Goal: Task Accomplishment & Management: Use online tool/utility

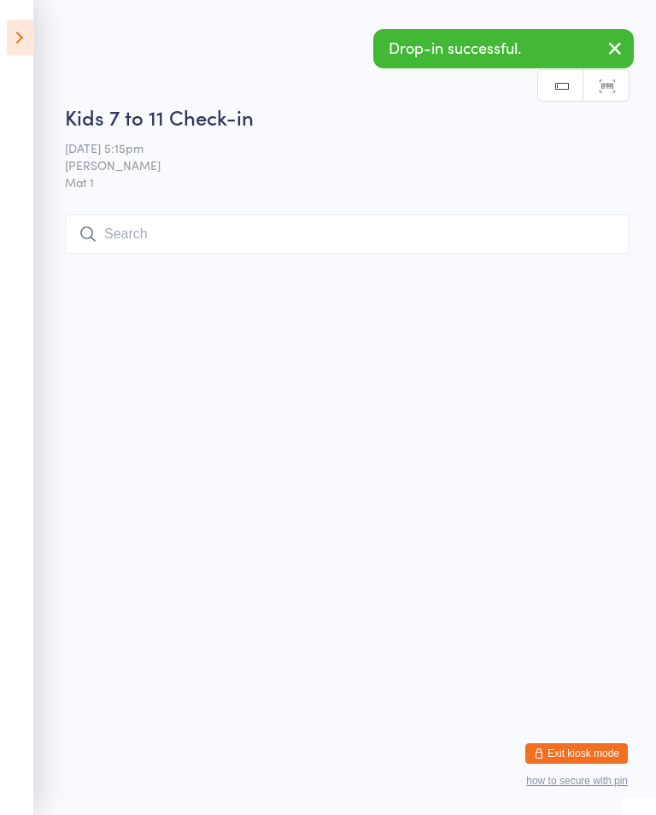
click at [213, 240] on input "search" at bounding box center [347, 233] width 564 height 39
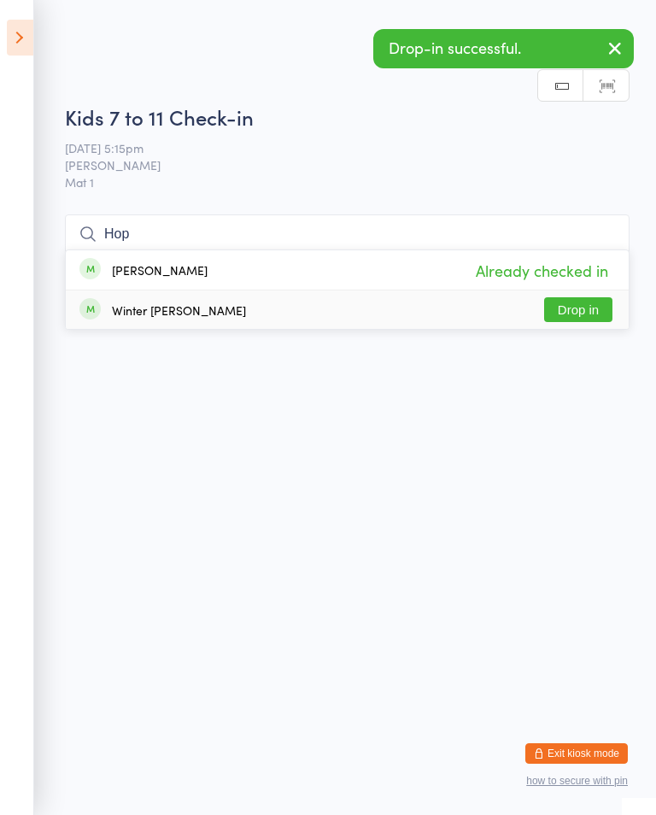
type input "Hop"
click at [581, 297] on button "Drop in" at bounding box center [578, 309] width 68 height 25
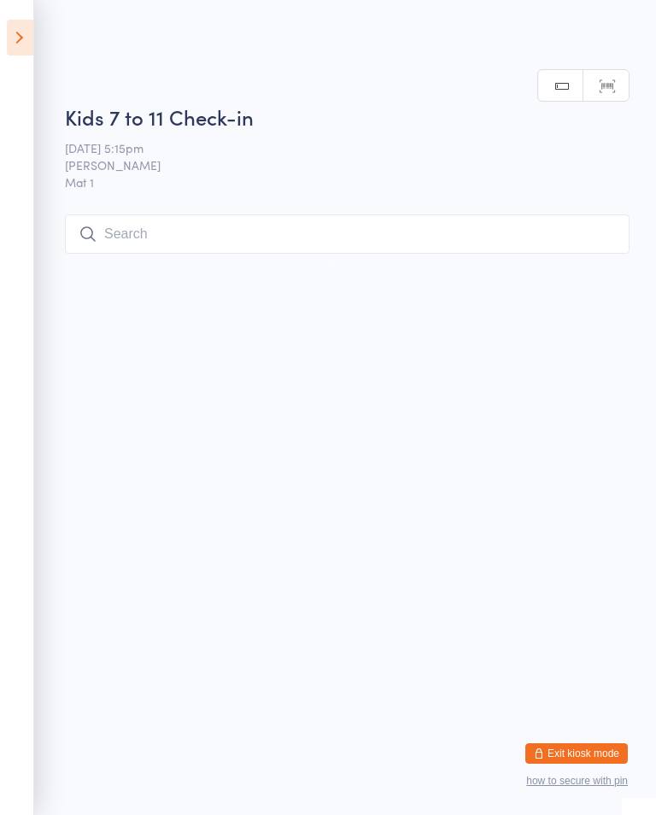
scroll to position [0, 0]
click at [15, 36] on icon at bounding box center [20, 38] width 26 height 36
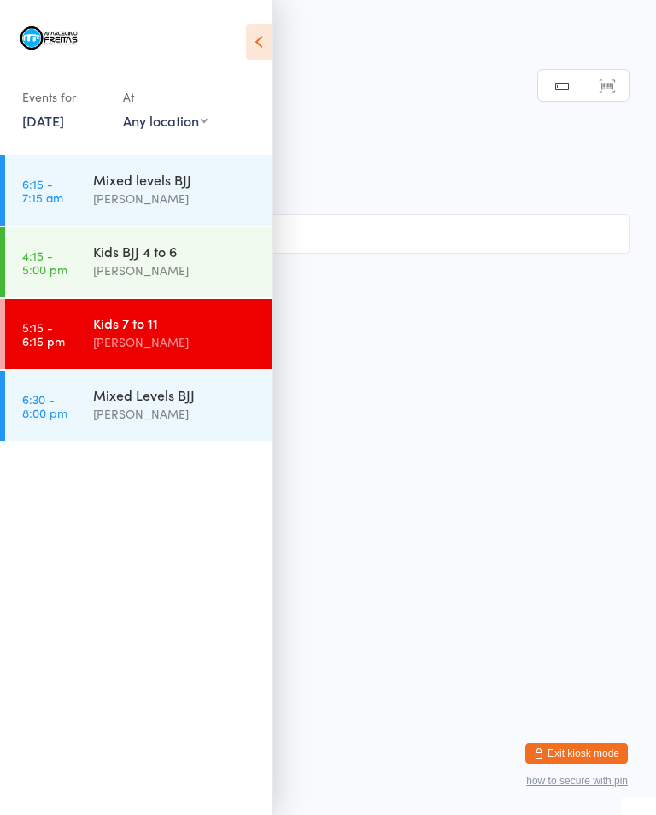
click at [124, 403] on div "Mixed Levels BJJ" at bounding box center [175, 394] width 165 height 19
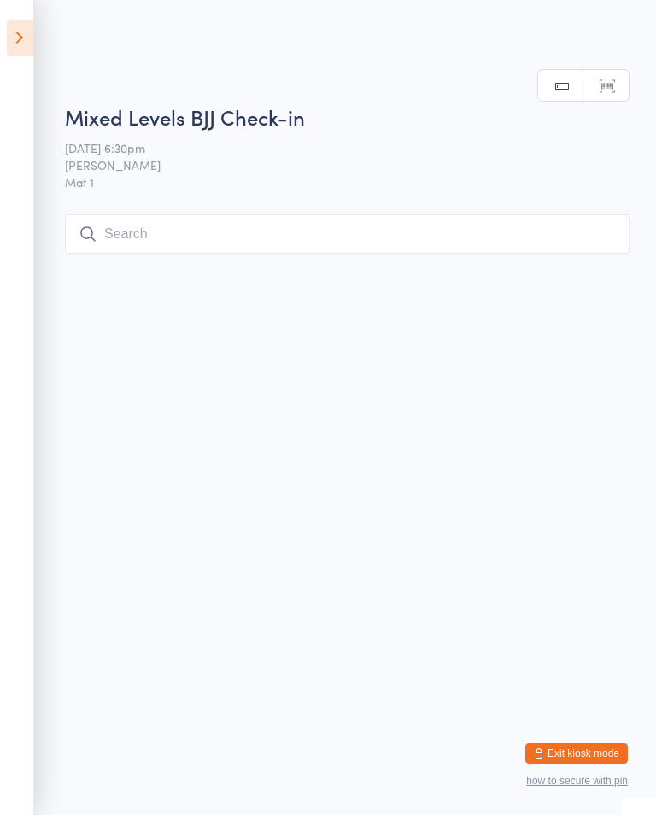
click at [146, 252] on input "search" at bounding box center [347, 233] width 564 height 39
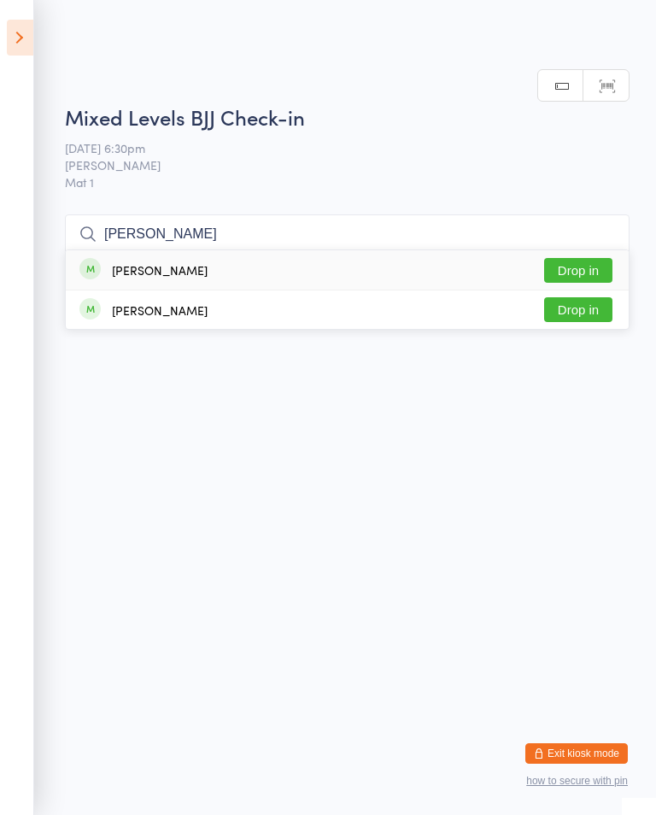
type input "[PERSON_NAME]"
click at [142, 263] on div "[PERSON_NAME]" at bounding box center [160, 270] width 96 height 14
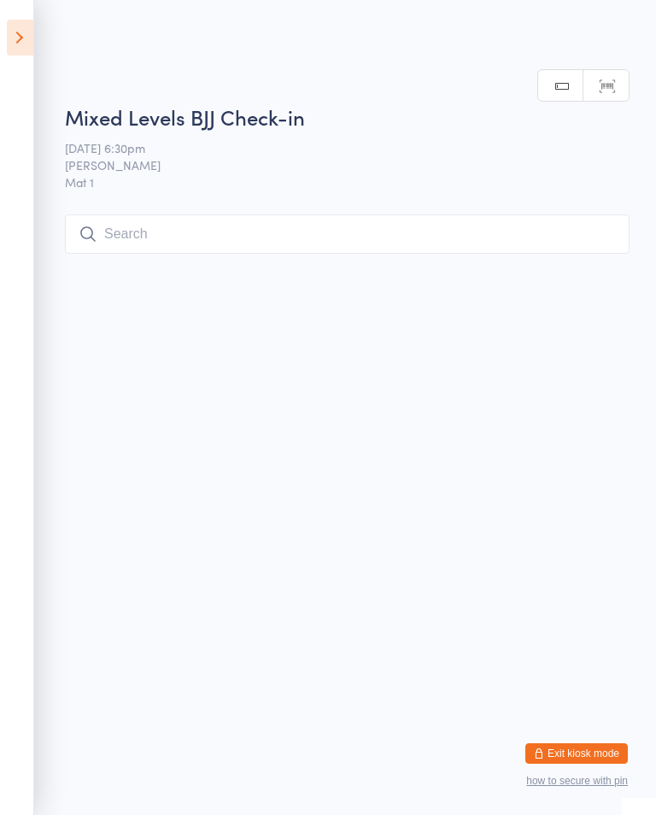
scroll to position [0, 0]
click at [32, 44] on icon at bounding box center [20, 38] width 26 height 36
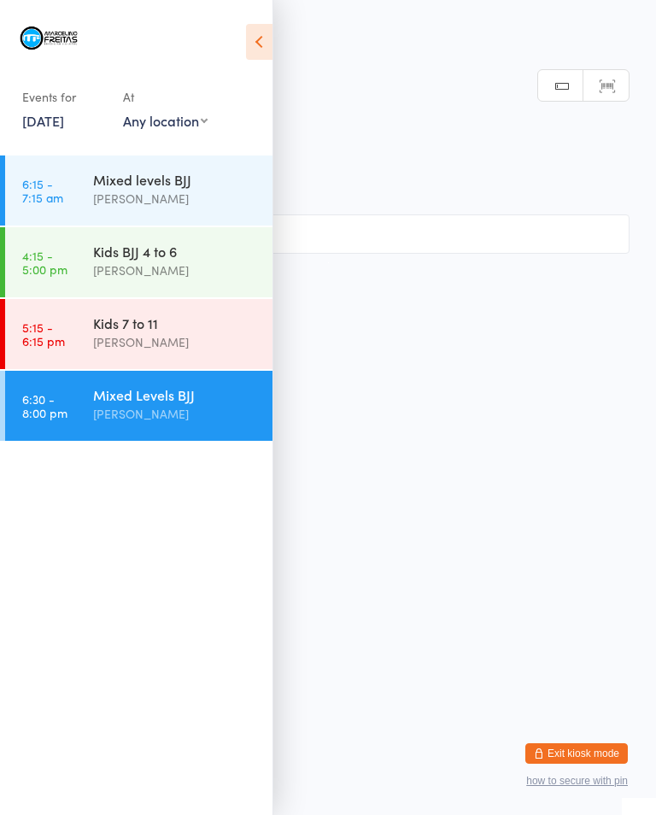
click at [186, 334] on div "[PERSON_NAME]" at bounding box center [175, 342] width 165 height 20
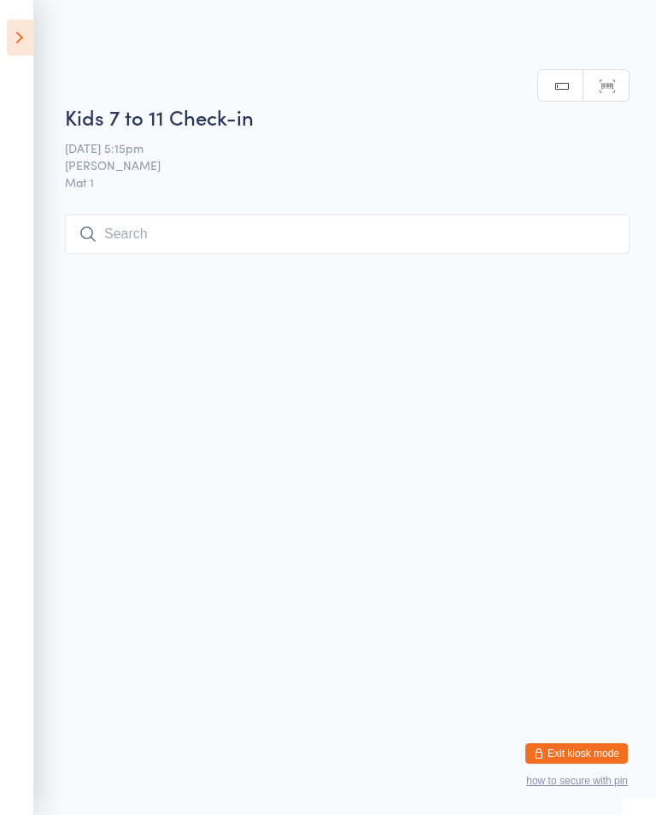
click at [467, 228] on input "search" at bounding box center [347, 233] width 564 height 39
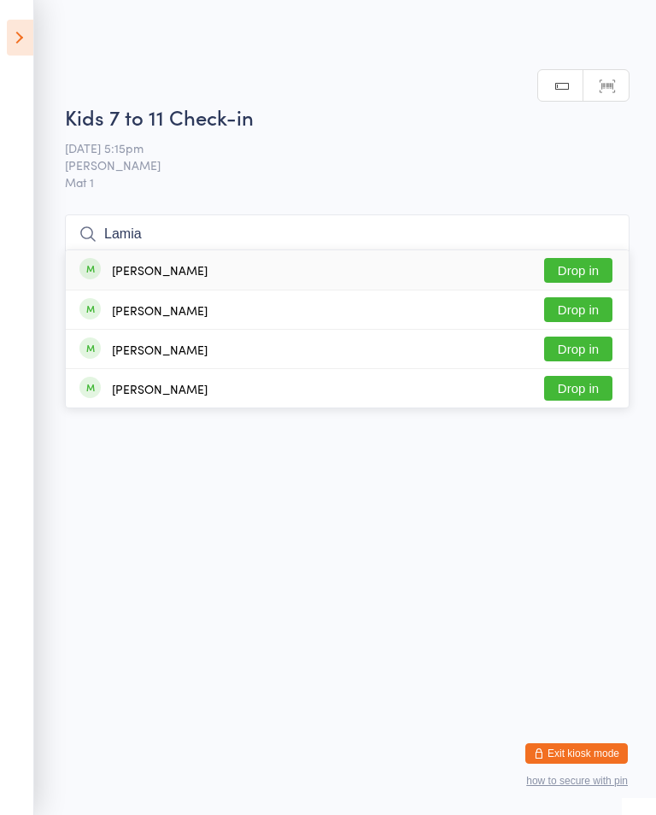
type input "Lamia"
click at [601, 258] on button "Drop in" at bounding box center [578, 270] width 68 height 25
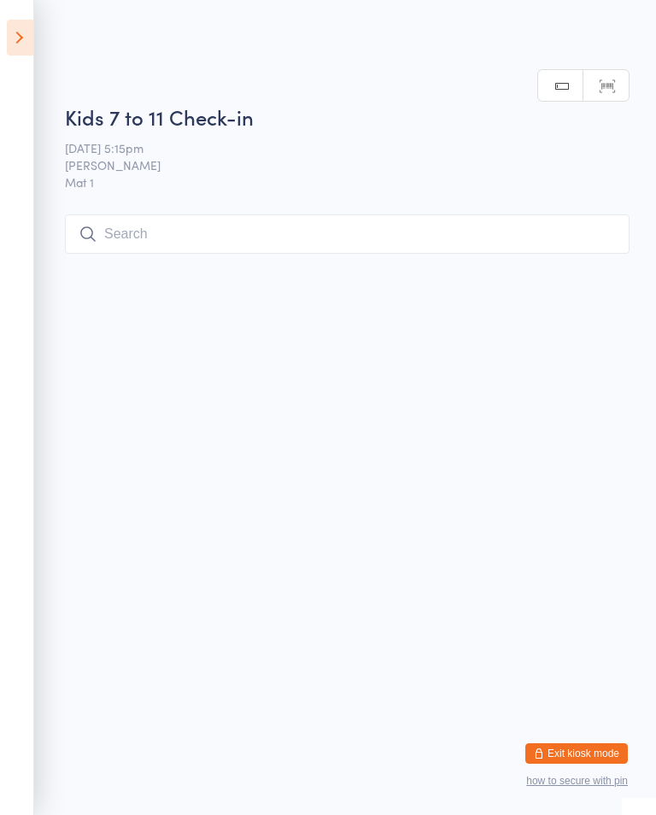
scroll to position [0, 0]
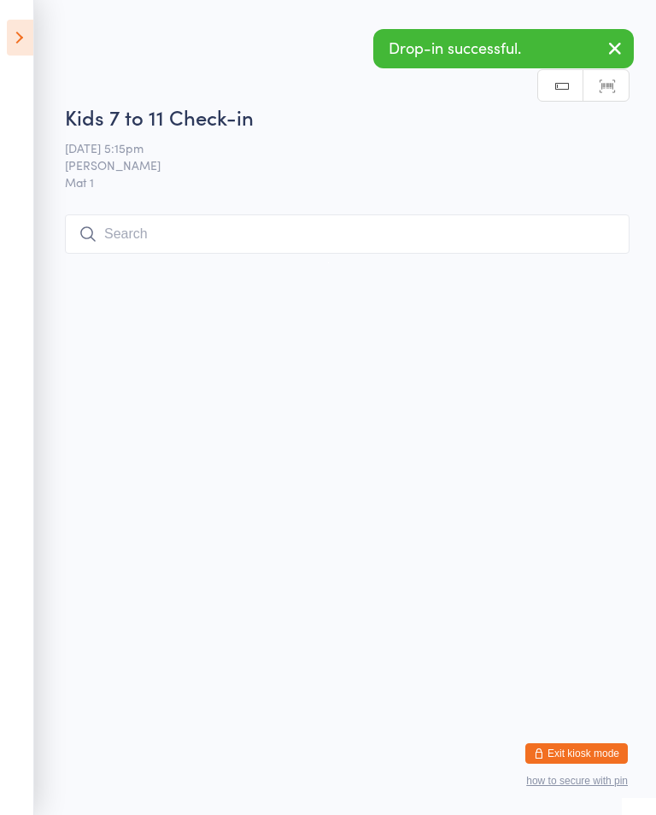
click at [9, 22] on icon at bounding box center [20, 38] width 26 height 36
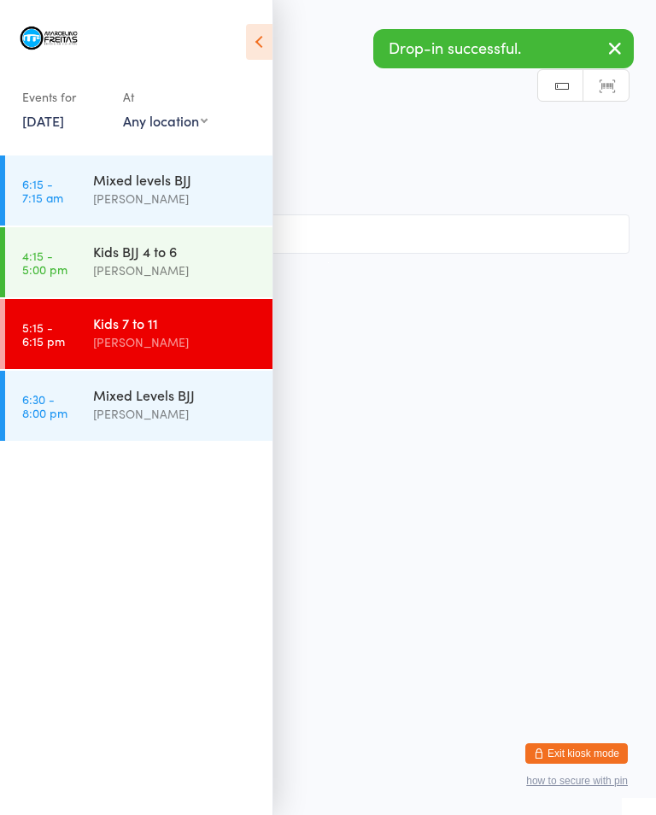
click at [78, 260] on link "4:15 - 5:00 pm Kids BJJ 4 to 6 [PERSON_NAME]" at bounding box center [138, 262] width 267 height 70
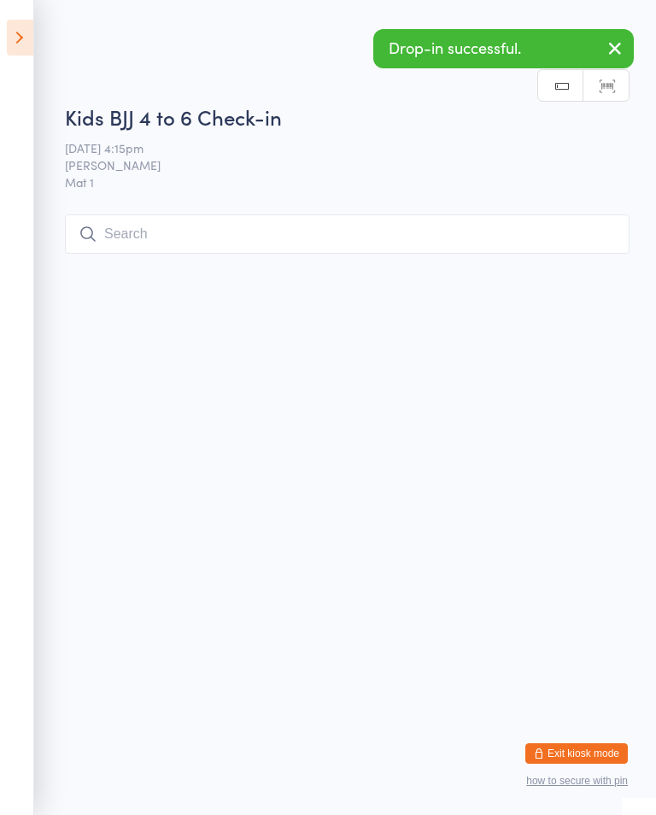
click at [468, 219] on input "search" at bounding box center [347, 233] width 564 height 39
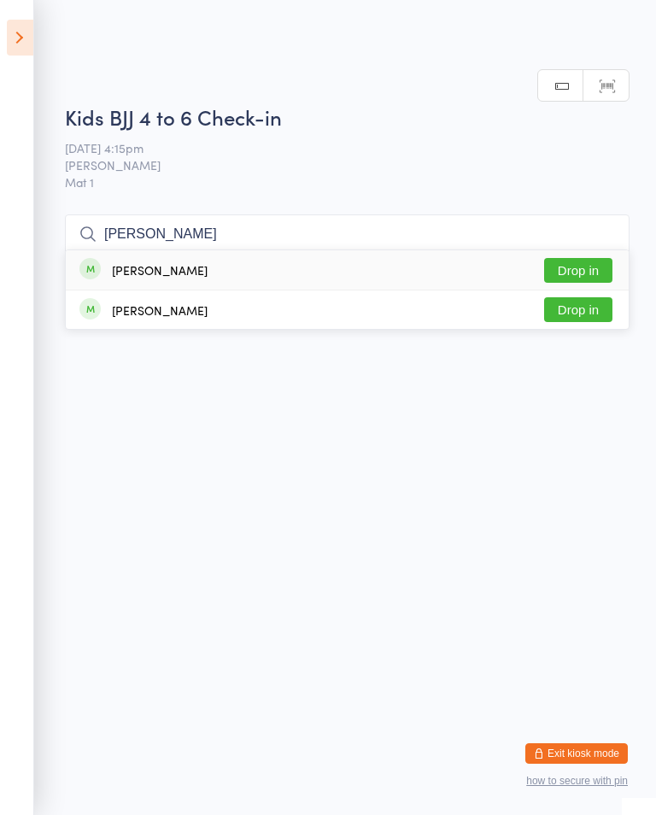
type input "[PERSON_NAME]"
click at [597, 258] on button "Drop in" at bounding box center [578, 270] width 68 height 25
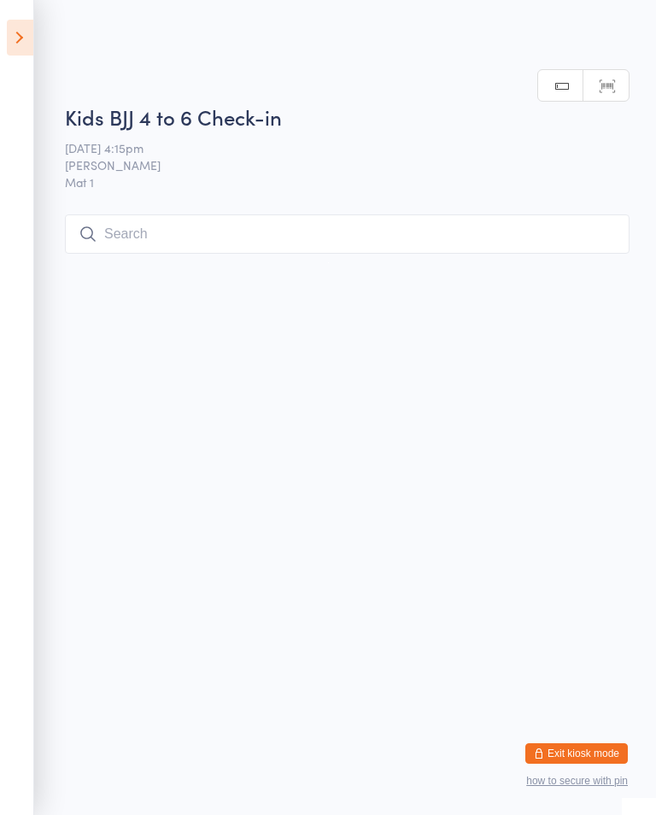
scroll to position [0, 0]
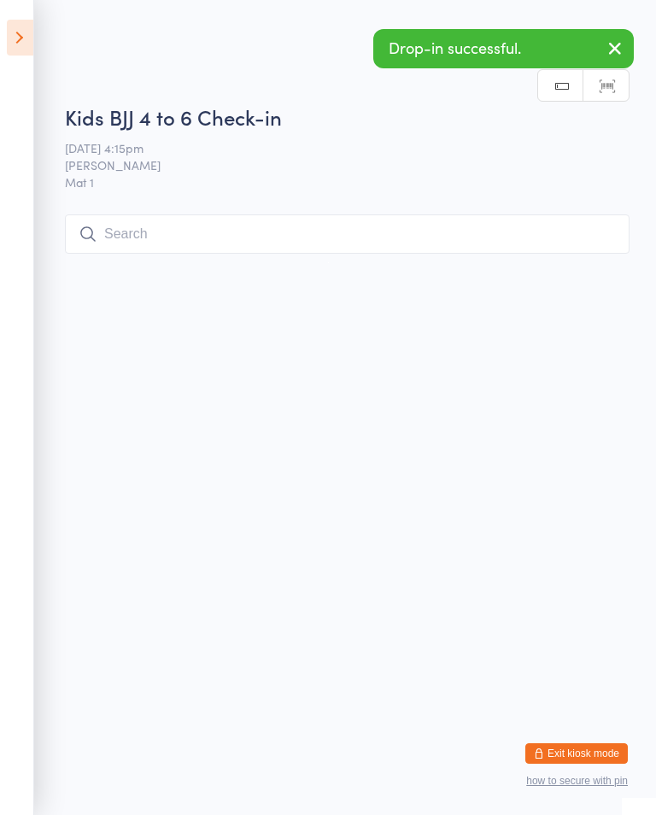
click at [7, 25] on icon at bounding box center [20, 38] width 26 height 36
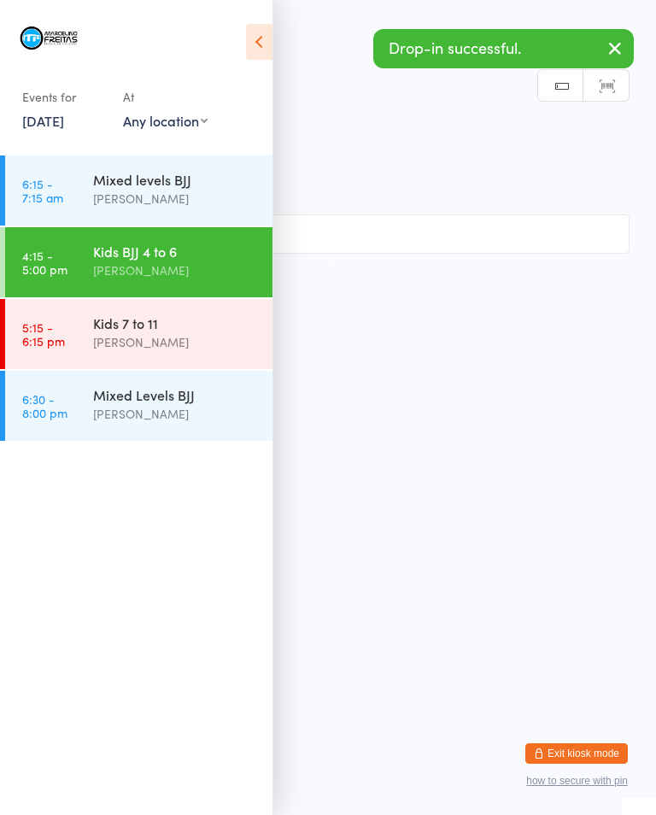
click at [70, 418] on link "6:30 - 8:00 pm Mixed Levels [PERSON_NAME]" at bounding box center [138, 406] width 267 height 70
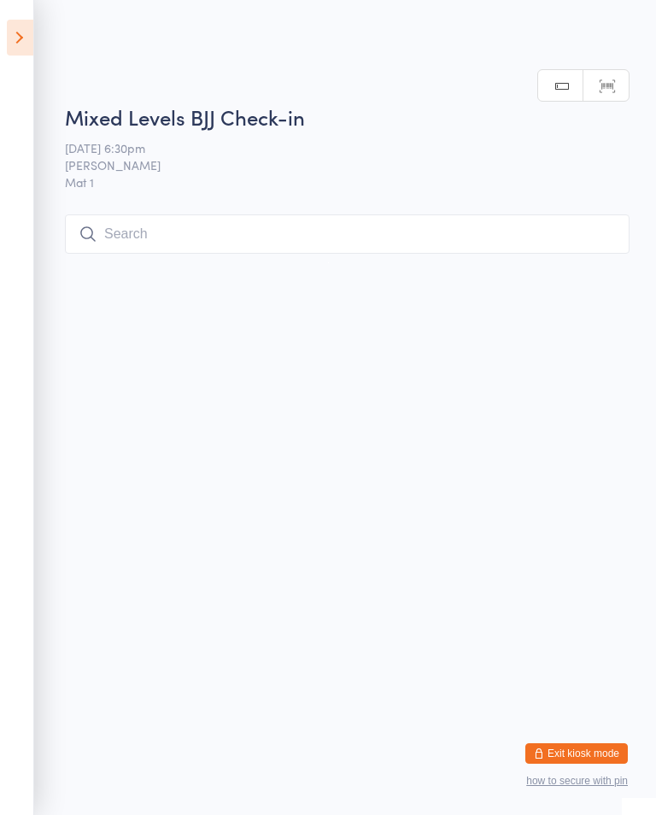
click at [206, 232] on input "search" at bounding box center [347, 233] width 564 height 39
type input "Vie"
click at [585, 266] on button "Drop in" at bounding box center [578, 270] width 68 height 25
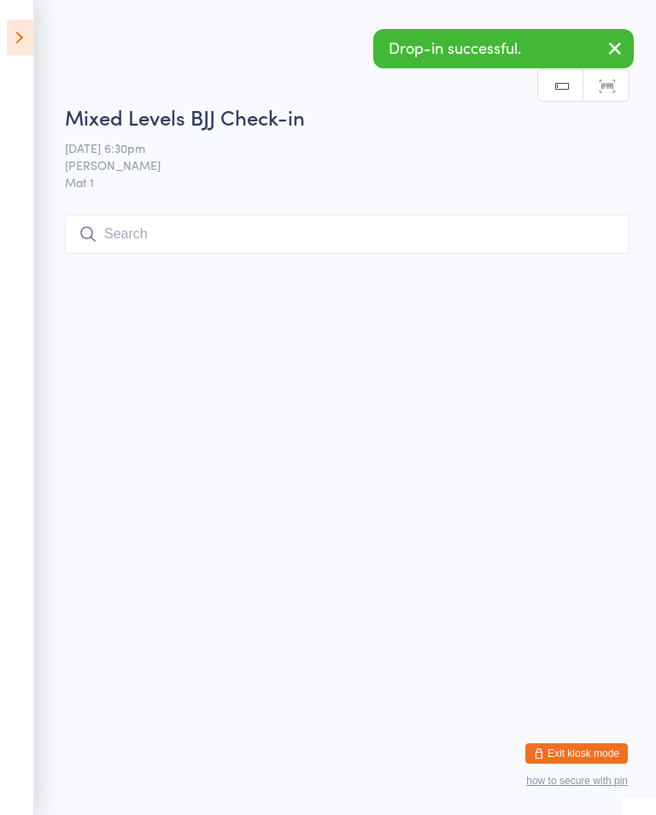
click at [303, 225] on input "search" at bounding box center [347, 233] width 564 height 39
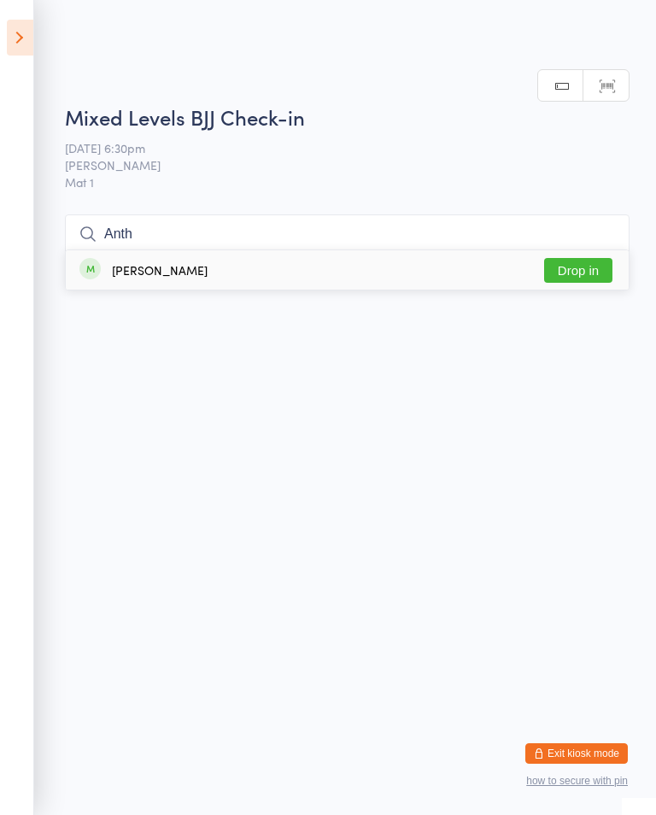
scroll to position [85, 0]
type input "Anth"
click at [581, 258] on button "Drop in" at bounding box center [578, 270] width 68 height 25
click at [160, 231] on input "search" at bounding box center [347, 233] width 564 height 39
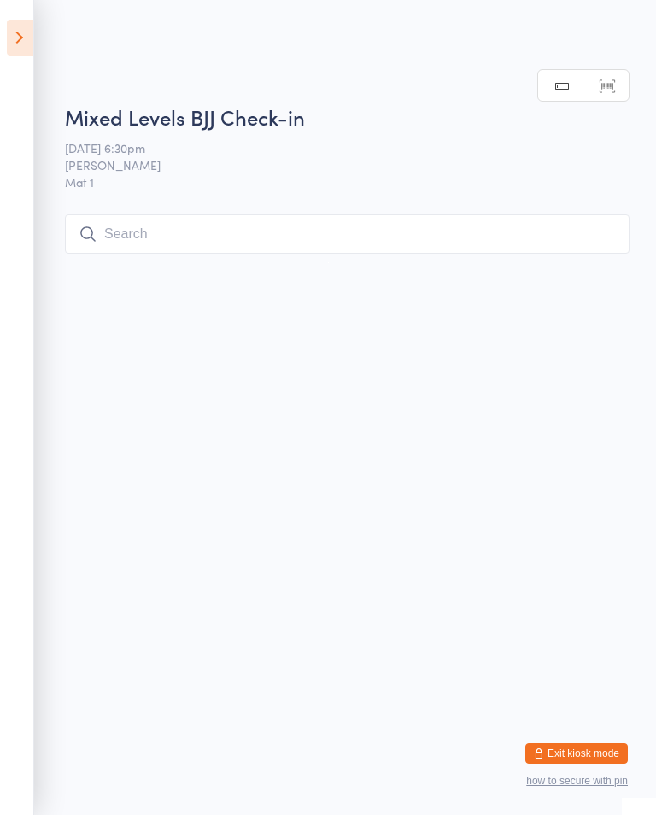
scroll to position [216, 0]
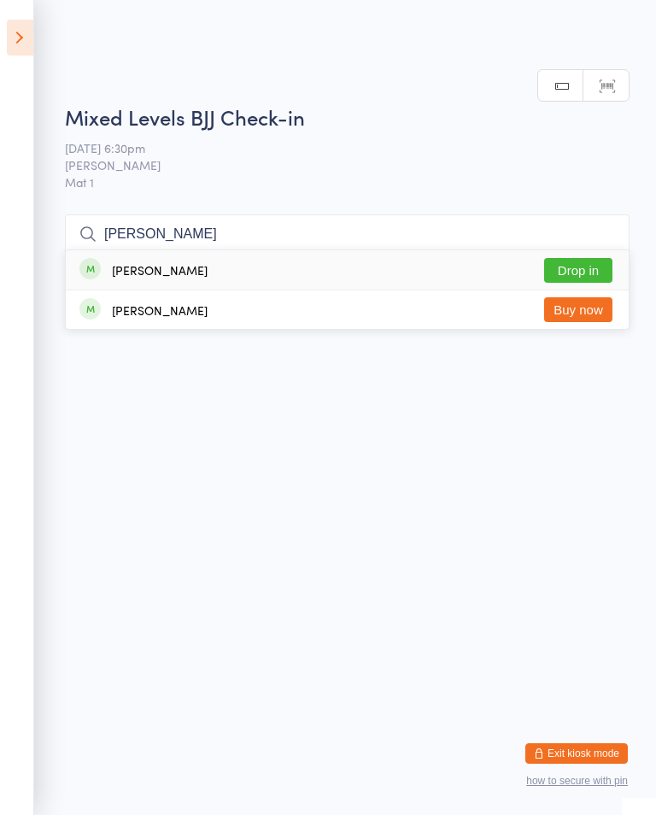
type input "[PERSON_NAME]"
click at [593, 258] on button "Drop in" at bounding box center [578, 270] width 68 height 25
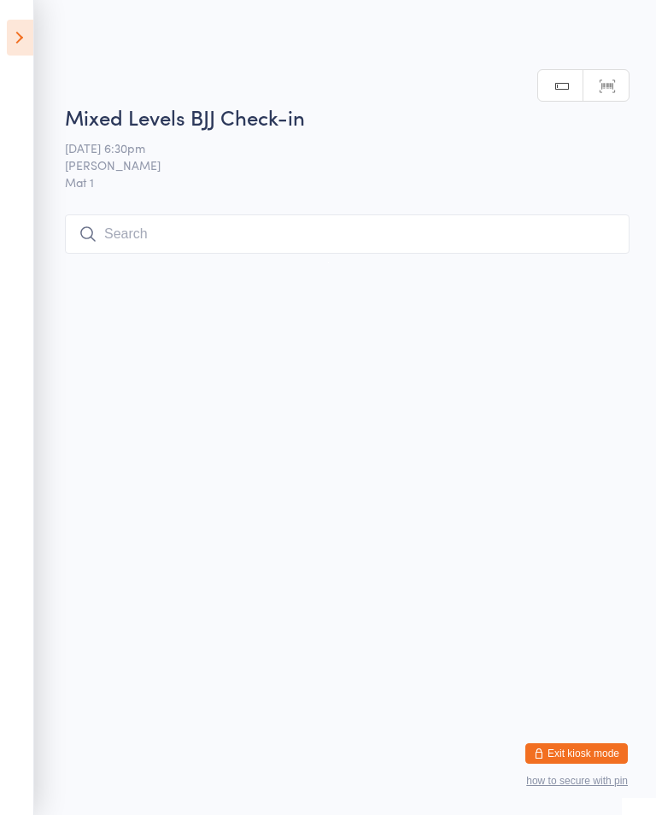
scroll to position [0, 0]
click at [200, 219] on input "search" at bounding box center [347, 233] width 564 height 39
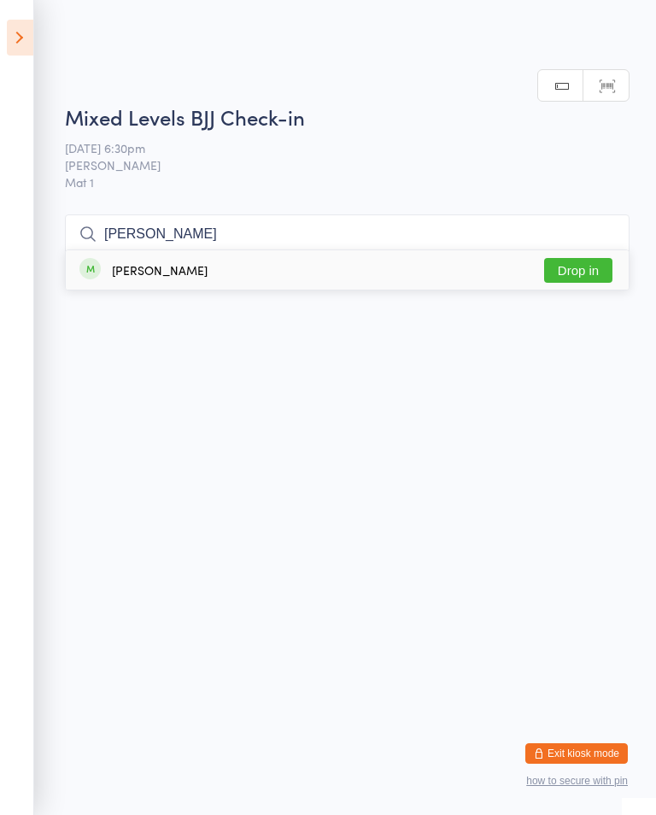
type input "[PERSON_NAME]"
click at [589, 258] on button "Drop in" at bounding box center [578, 270] width 68 height 25
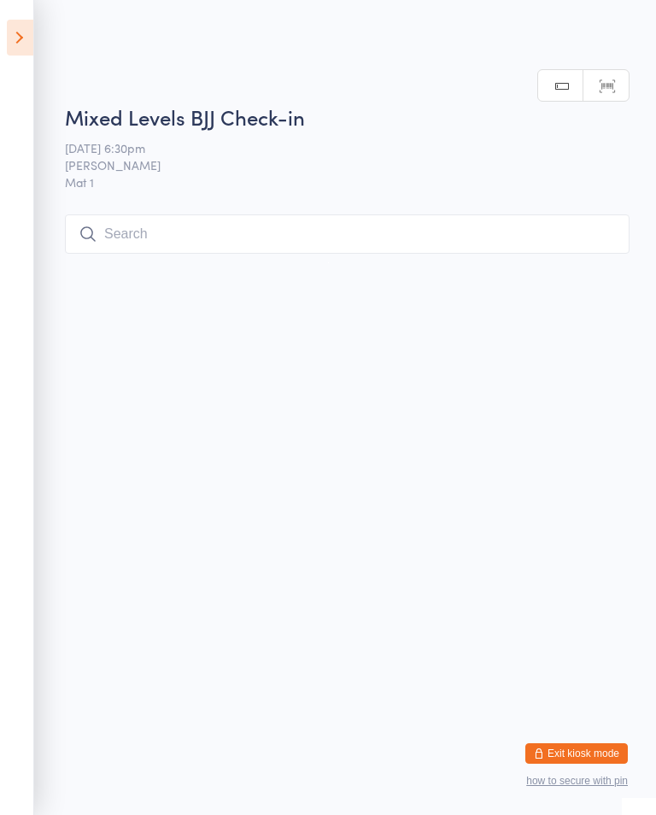
scroll to position [0, 0]
click at [282, 228] on input "search" at bounding box center [347, 233] width 564 height 39
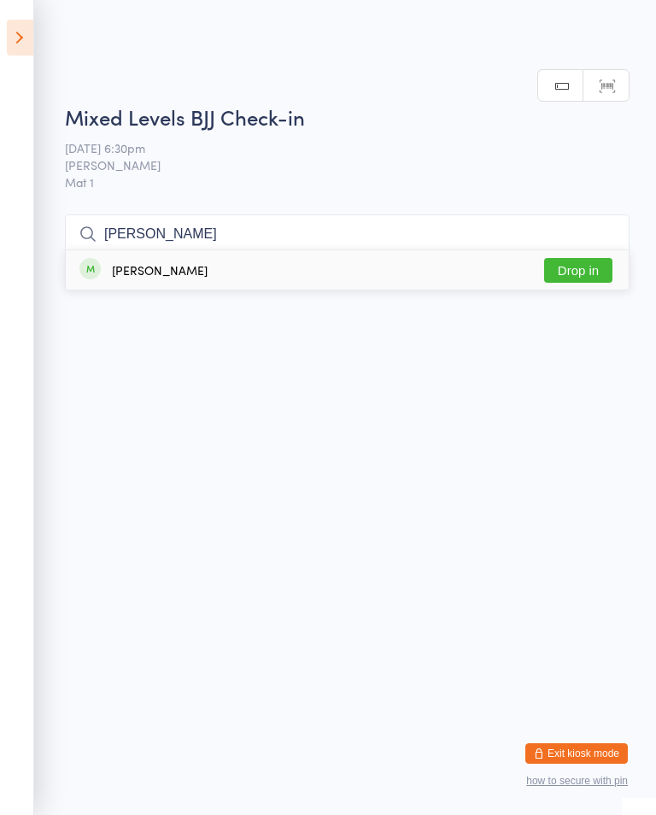
type input "[PERSON_NAME]"
click at [588, 258] on button "Drop in" at bounding box center [578, 270] width 68 height 25
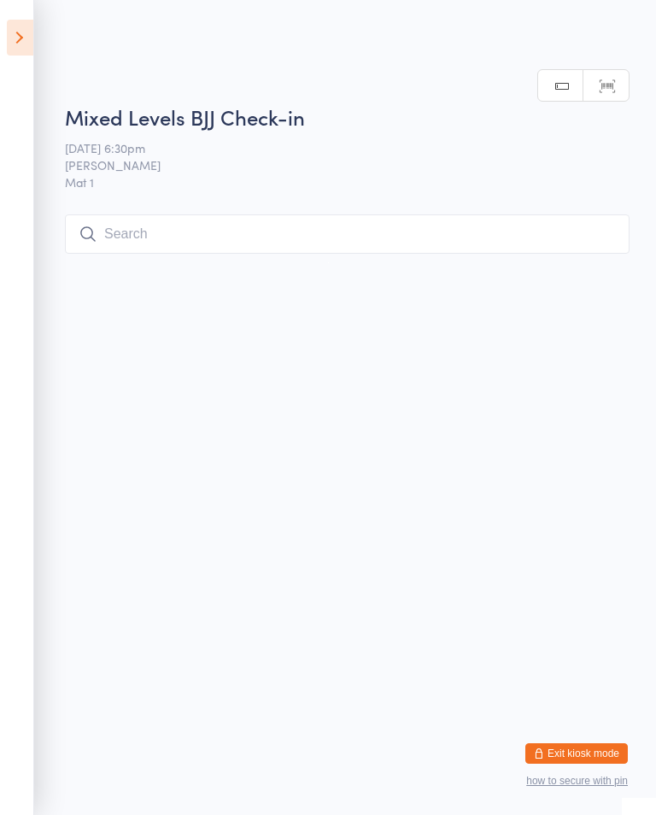
scroll to position [0, 0]
click at [189, 230] on input "search" at bounding box center [347, 233] width 564 height 39
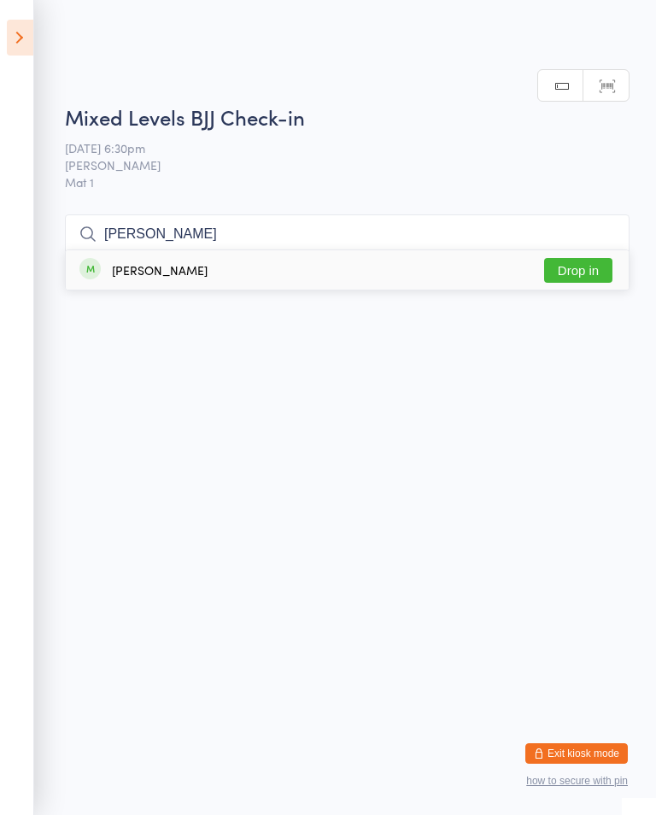
type input "[PERSON_NAME]"
click at [595, 258] on button "Drop in" at bounding box center [578, 270] width 68 height 25
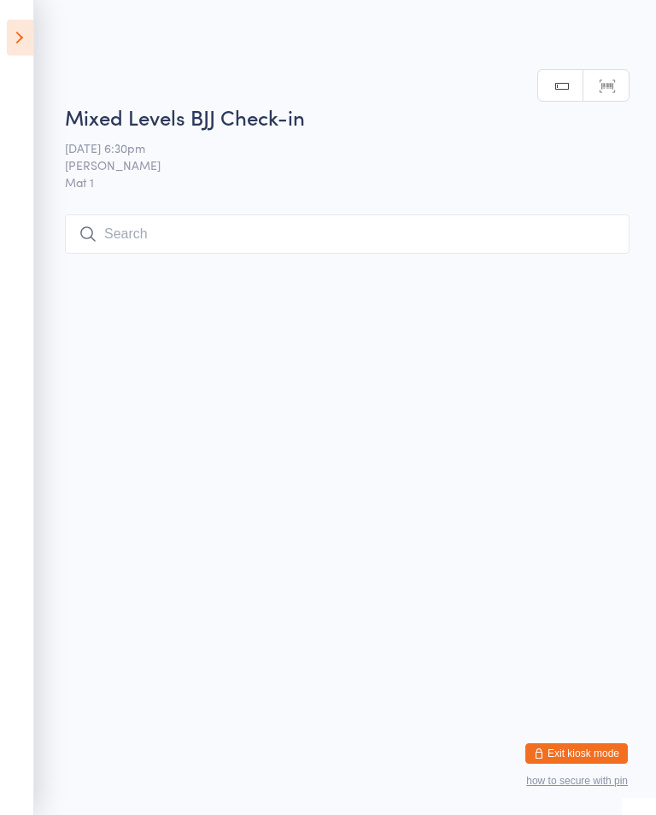
scroll to position [0, 0]
click at [277, 224] on input "search" at bounding box center [347, 233] width 564 height 39
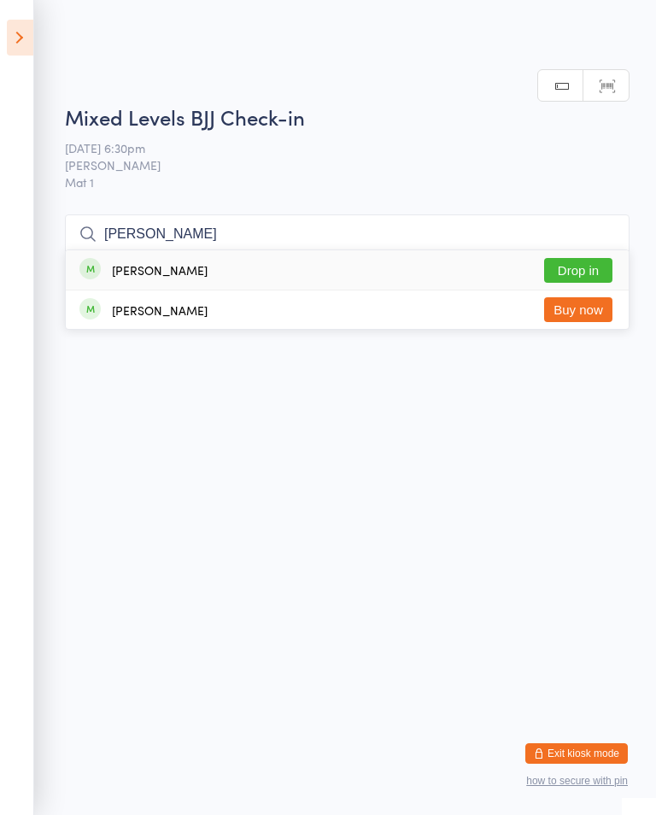
type input "[PERSON_NAME]"
click at [582, 258] on button "Drop in" at bounding box center [578, 270] width 68 height 25
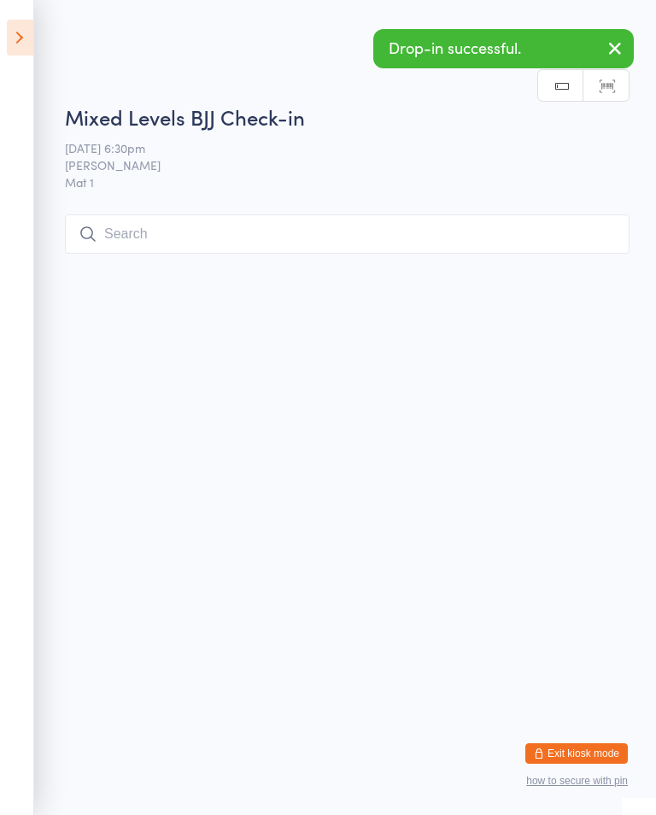
click at [283, 227] on input "search" at bounding box center [347, 233] width 564 height 39
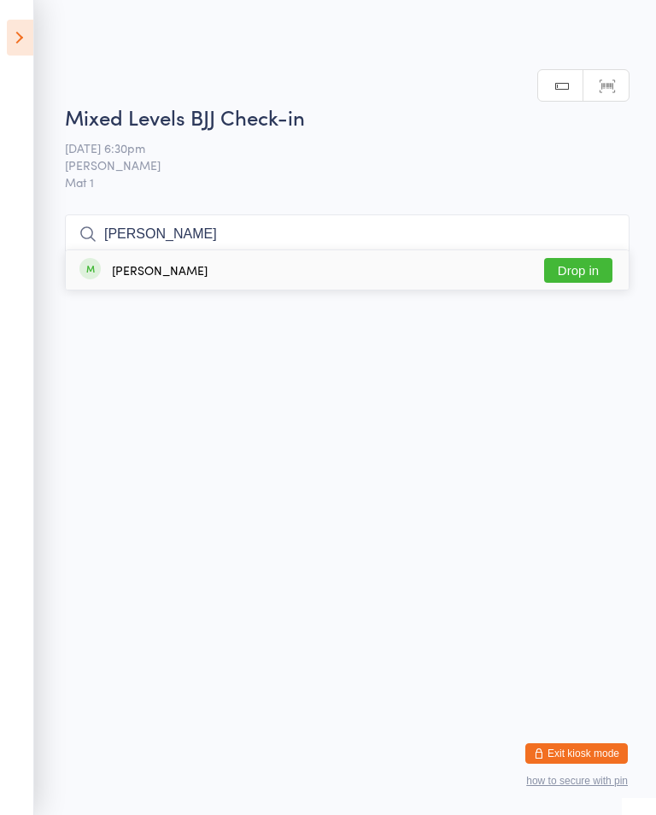
type input "[PERSON_NAME]"
click at [553, 258] on button "Drop in" at bounding box center [578, 270] width 68 height 25
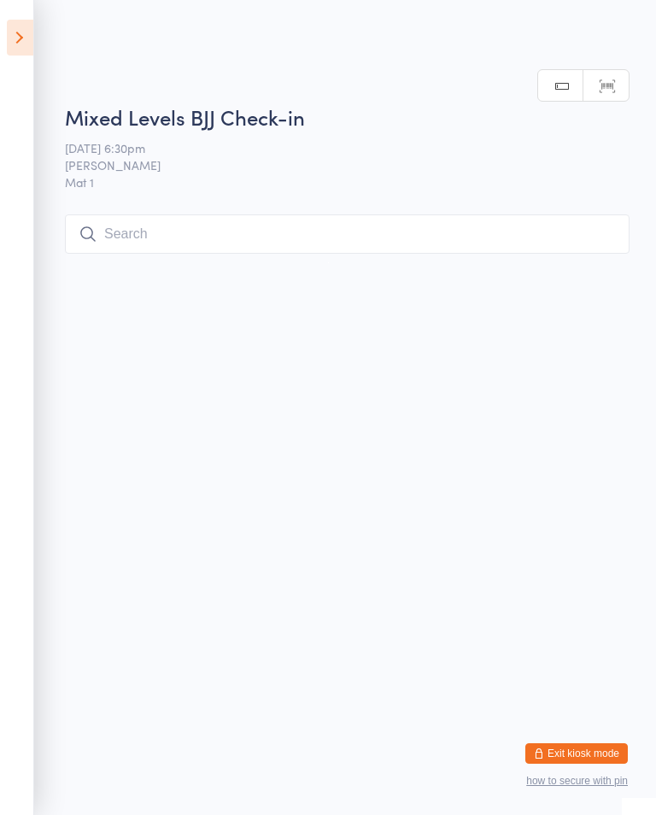
scroll to position [0, 0]
click at [315, 254] on input "search" at bounding box center [347, 233] width 564 height 39
type input "Insaf"
click at [588, 258] on button "Drop in" at bounding box center [578, 270] width 68 height 25
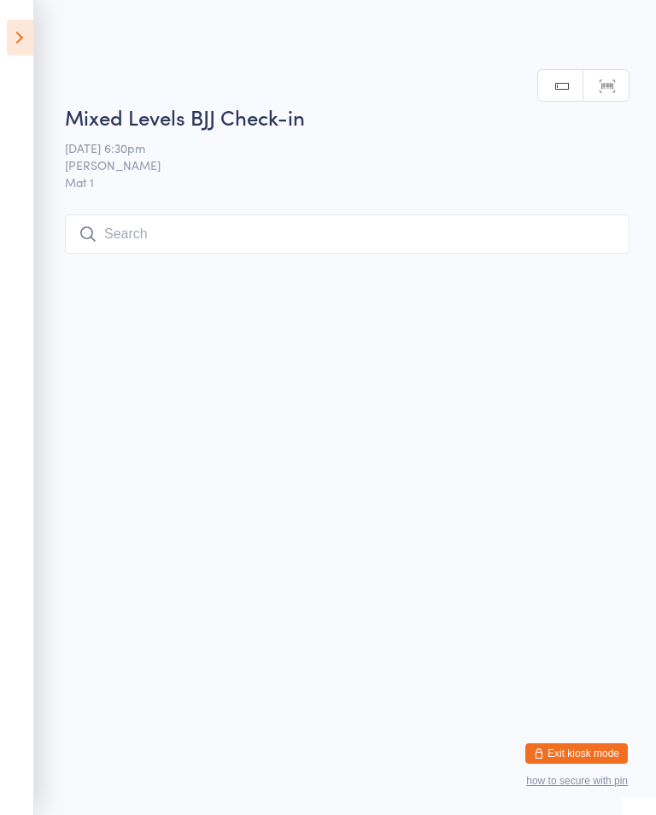
scroll to position [0, 0]
click at [297, 226] on input "search" at bounding box center [347, 233] width 564 height 39
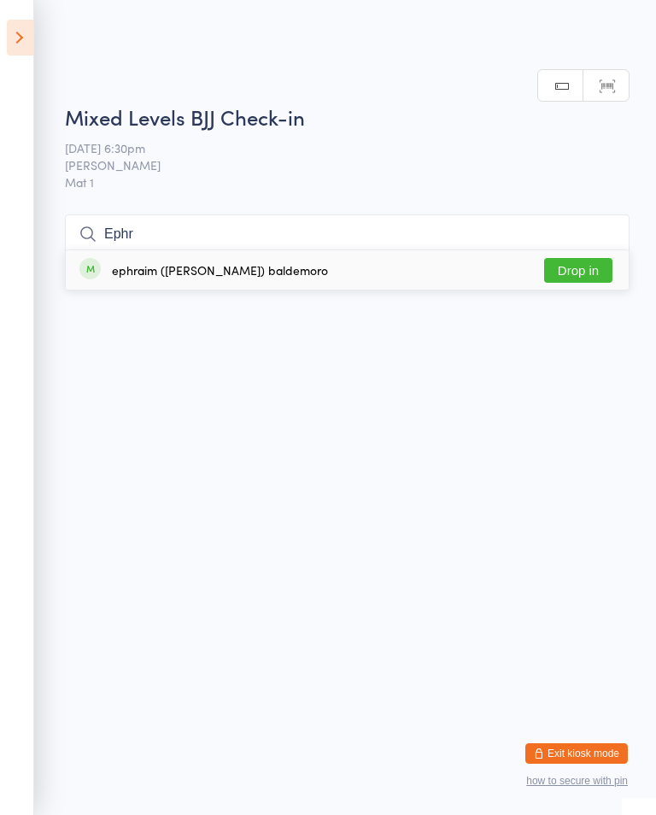
type input "Ephr"
click at [577, 258] on button "Drop in" at bounding box center [578, 270] width 68 height 25
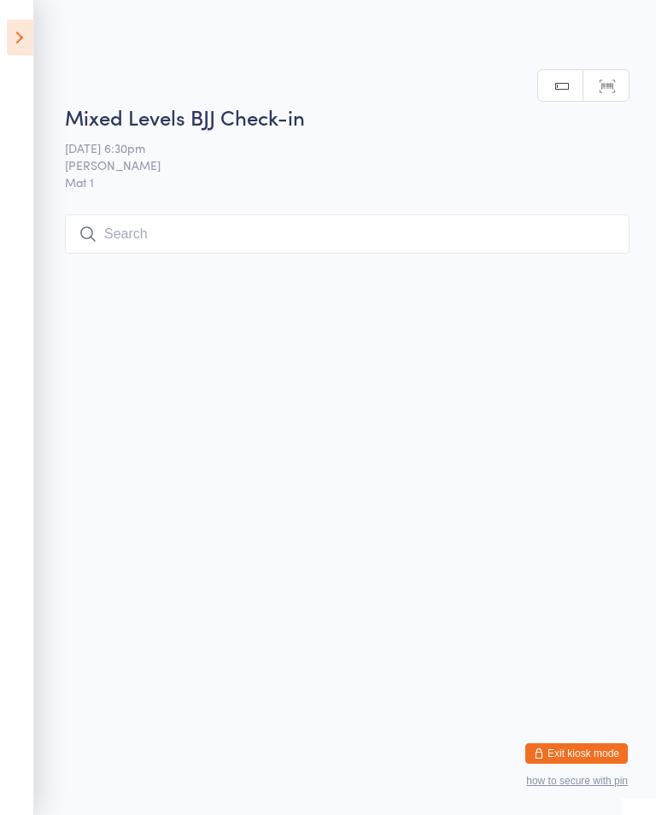
scroll to position [0, 0]
click at [348, 245] on input "search" at bounding box center [347, 233] width 564 height 39
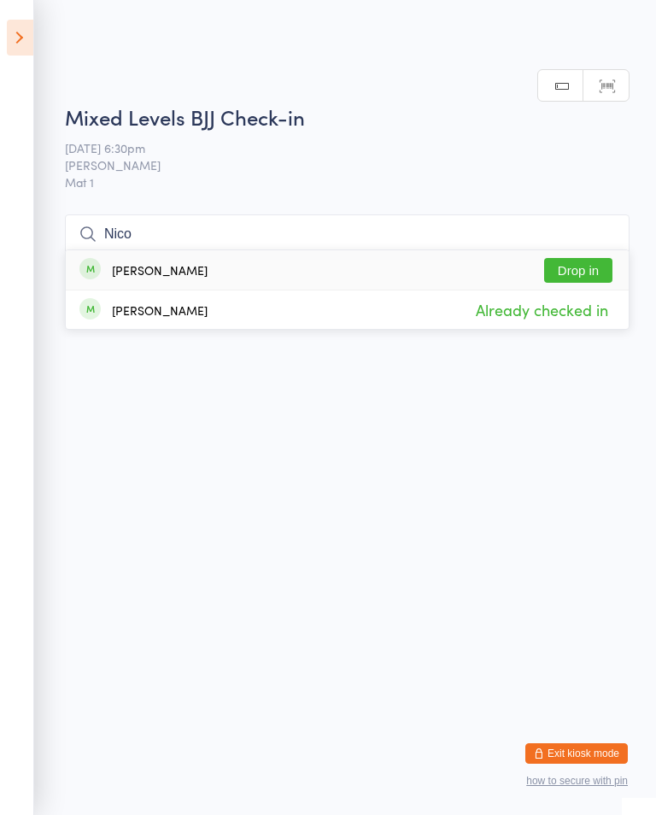
type input "Nico"
click at [590, 258] on button "Drop in" at bounding box center [578, 270] width 68 height 25
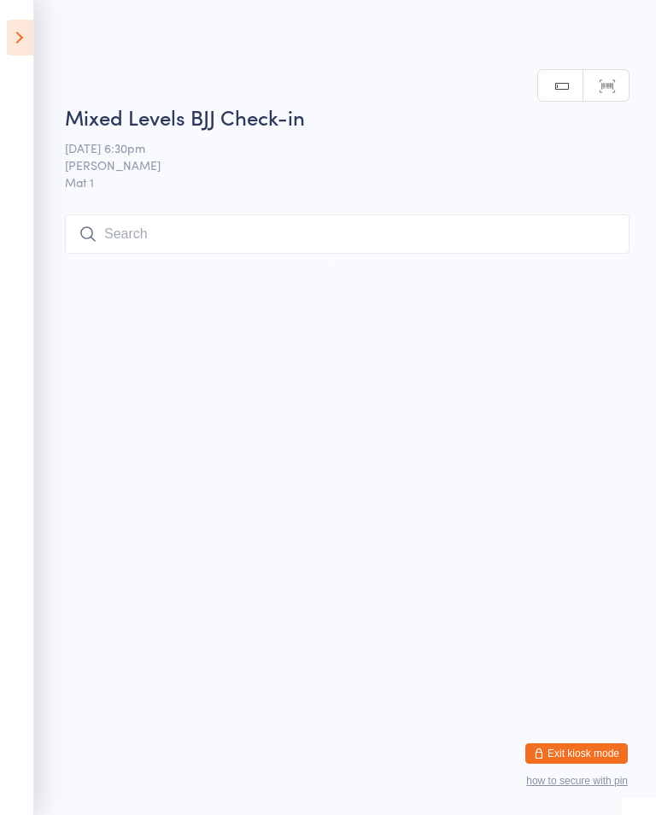
scroll to position [0, 0]
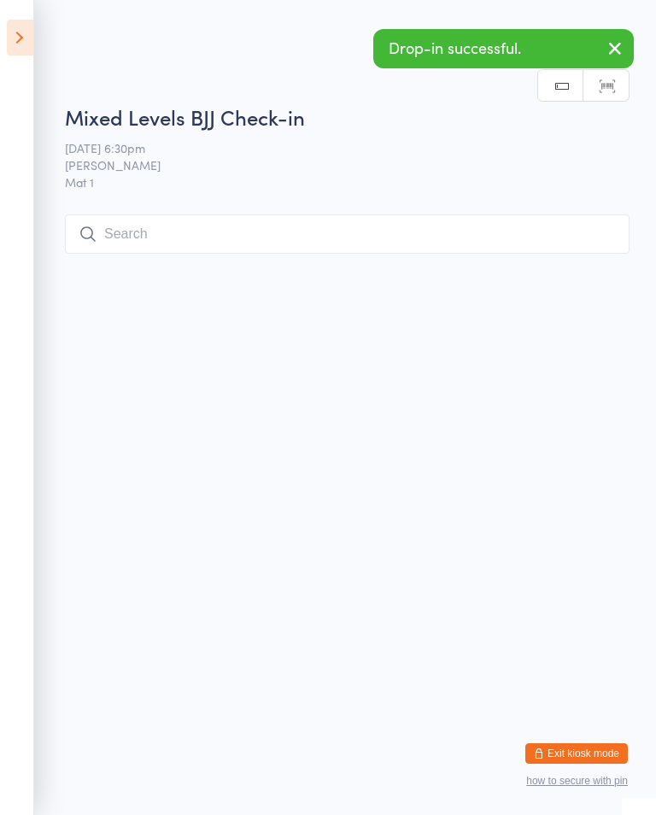
click at [222, 228] on input "search" at bounding box center [347, 233] width 564 height 39
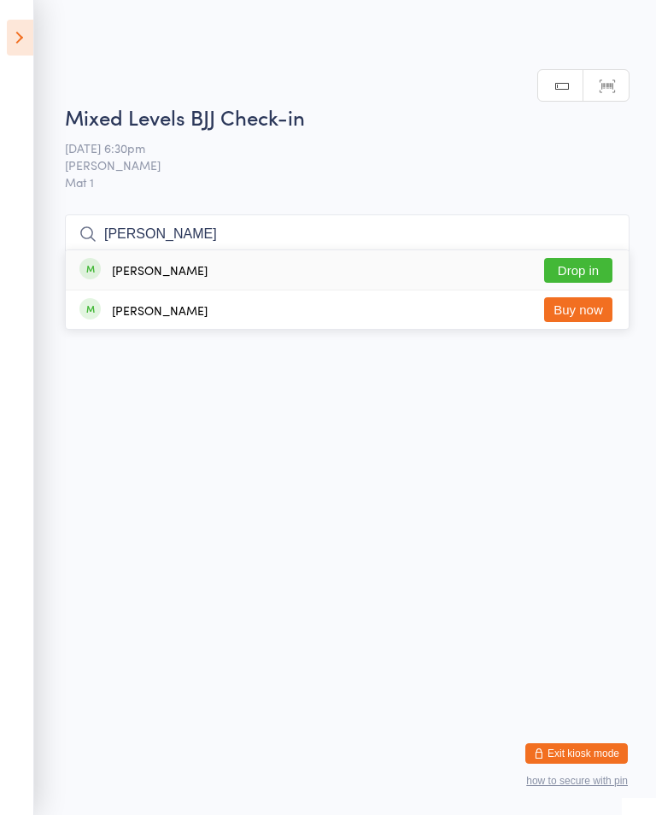
type input "[PERSON_NAME]"
click at [574, 258] on button "Drop in" at bounding box center [578, 270] width 68 height 25
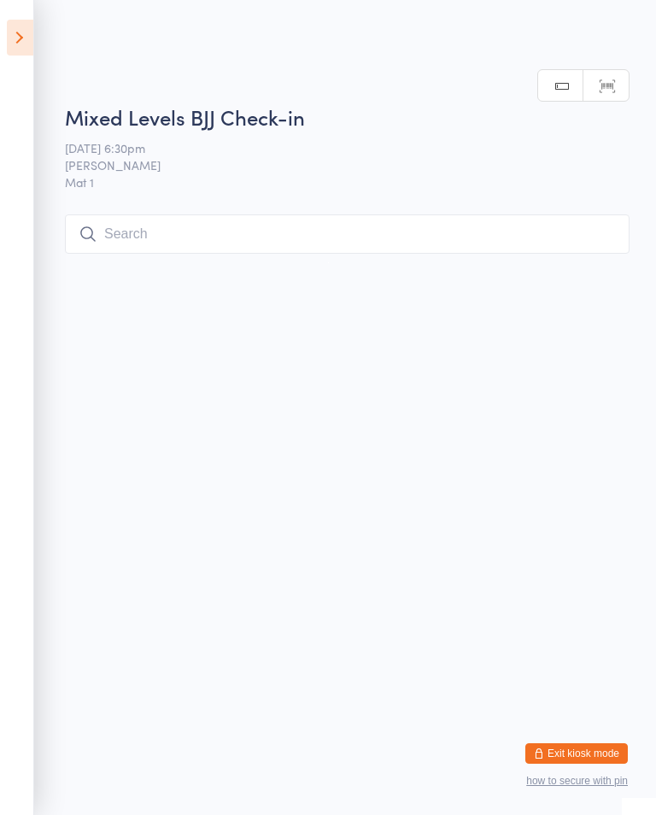
scroll to position [0, 0]
click at [266, 226] on input "search" at bounding box center [347, 233] width 564 height 39
type input "The"
click at [207, 263] on div "[PERSON_NAME]" at bounding box center [160, 270] width 96 height 14
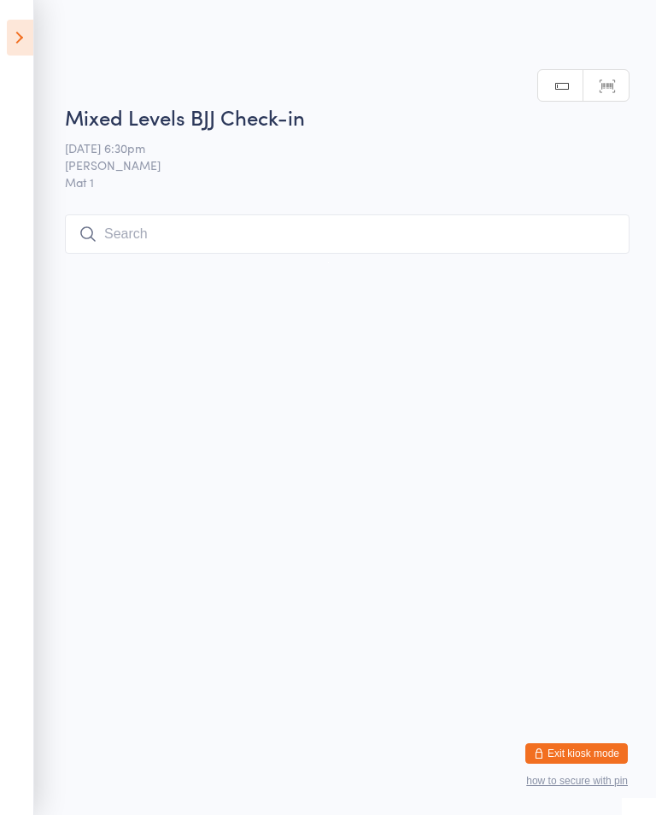
scroll to position [0, 0]
